Goal: Navigation & Orientation: Find specific page/section

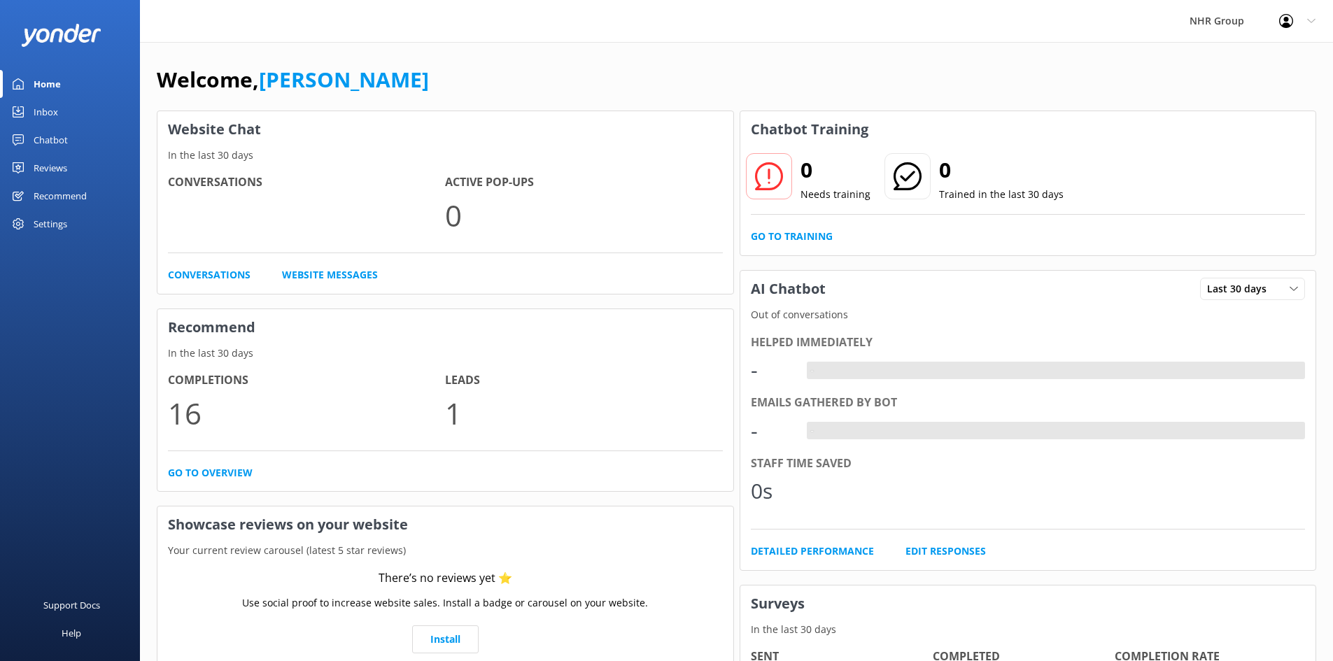
click at [55, 115] on div "Inbox" at bounding box center [46, 112] width 24 height 28
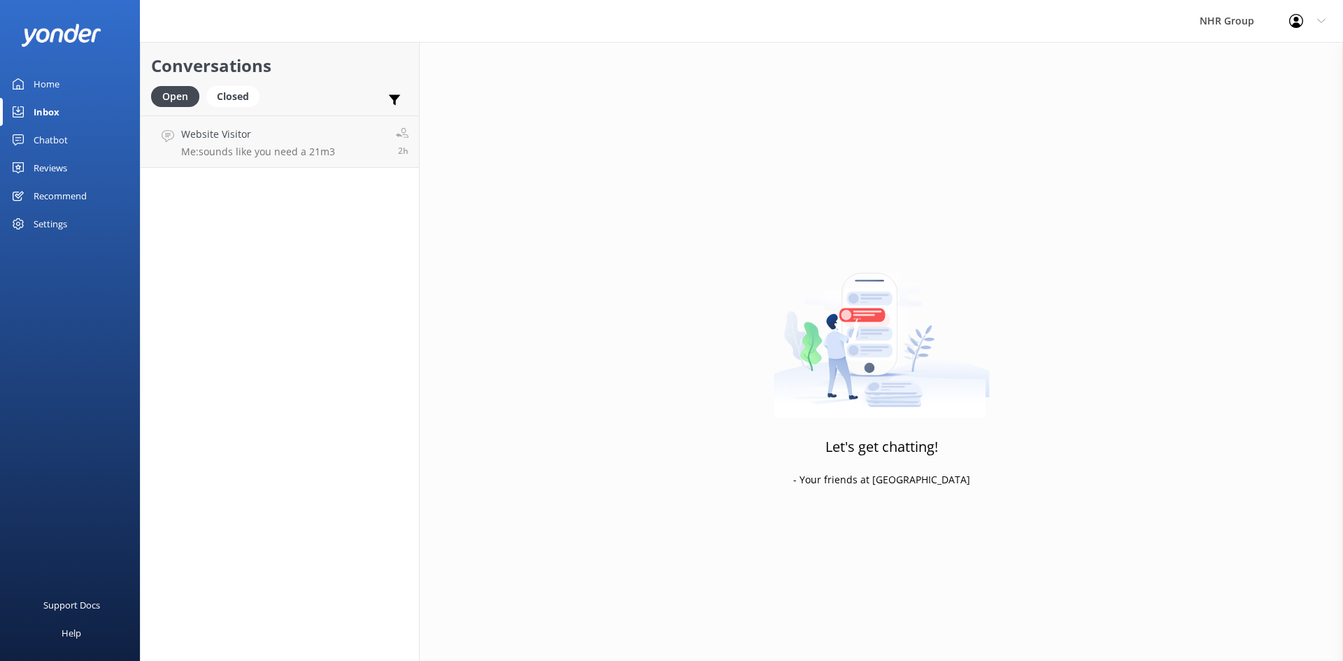
click at [52, 83] on div "Home" at bounding box center [47, 84] width 26 height 28
